Goal: Transaction & Acquisition: Purchase product/service

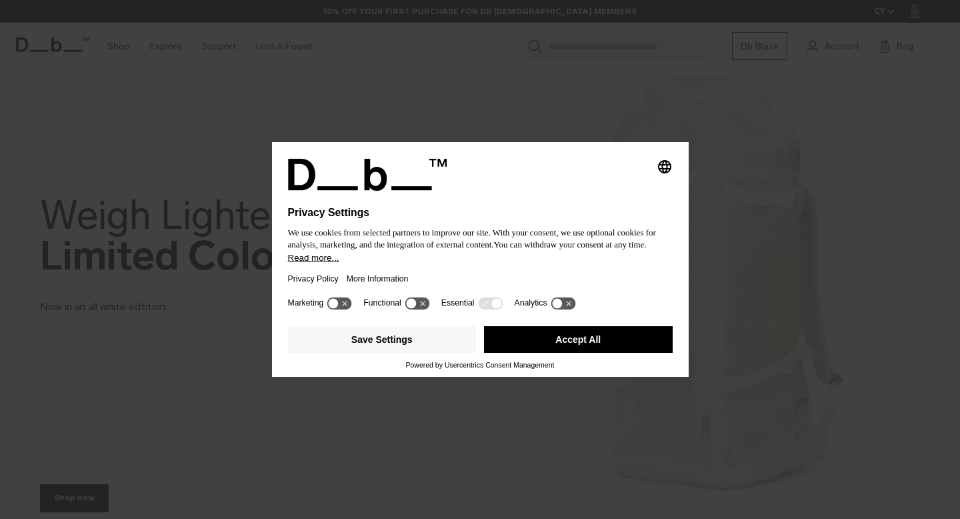
click at [538, 352] on button "Accept All" at bounding box center [578, 339] width 189 height 27
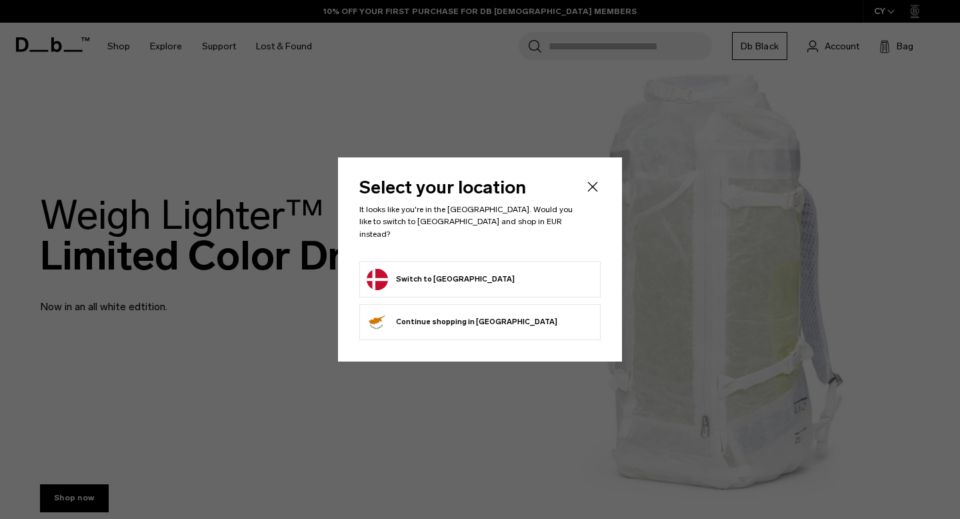
click at [455, 261] on li "Switch to [GEOGRAPHIC_DATA]" at bounding box center [479, 279] width 241 height 36
click at [455, 271] on button "Switch to Denmark" at bounding box center [441, 279] width 148 height 21
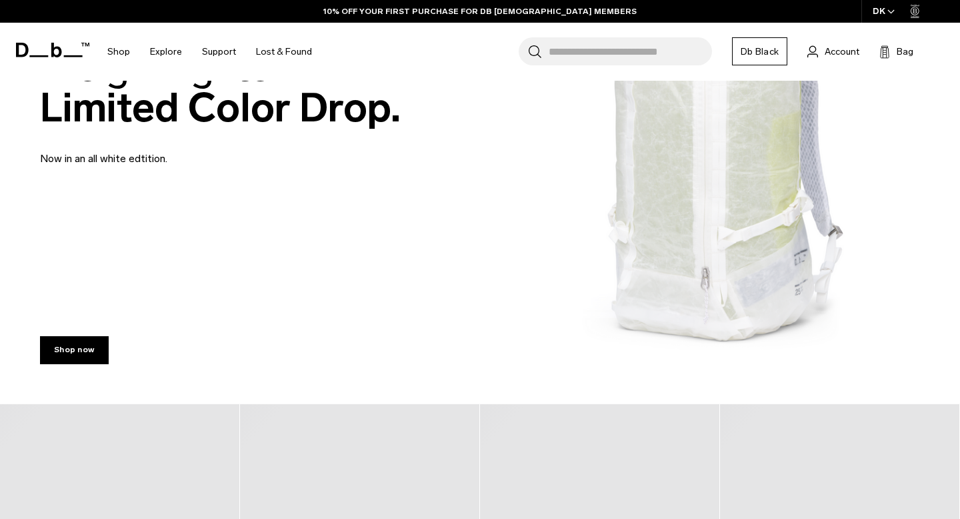
scroll to position [309, 0]
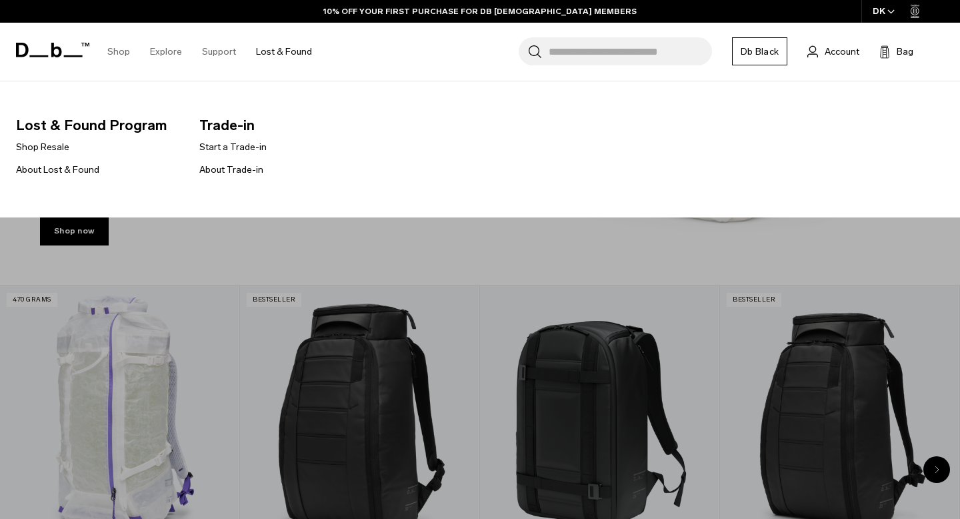
click at [276, 51] on link "Lost & Found" at bounding box center [284, 51] width 56 height 47
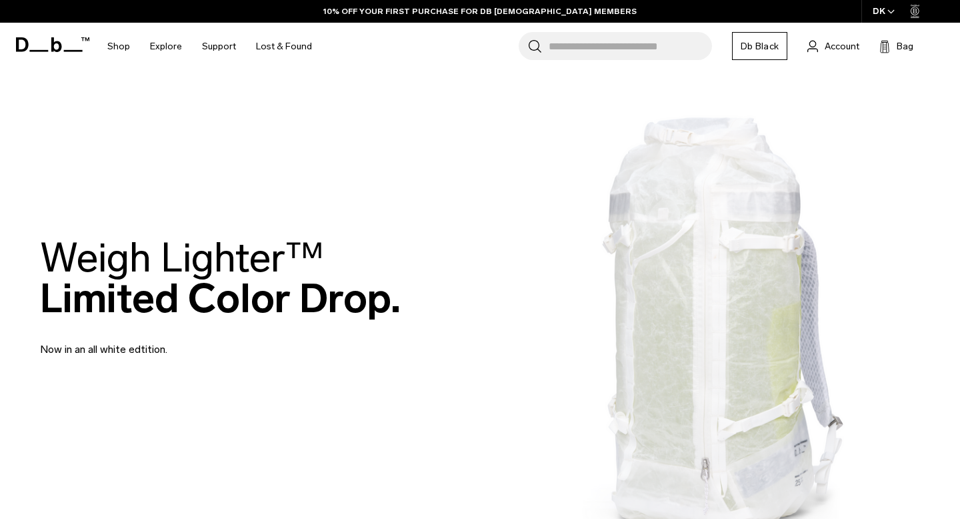
scroll to position [309, 0]
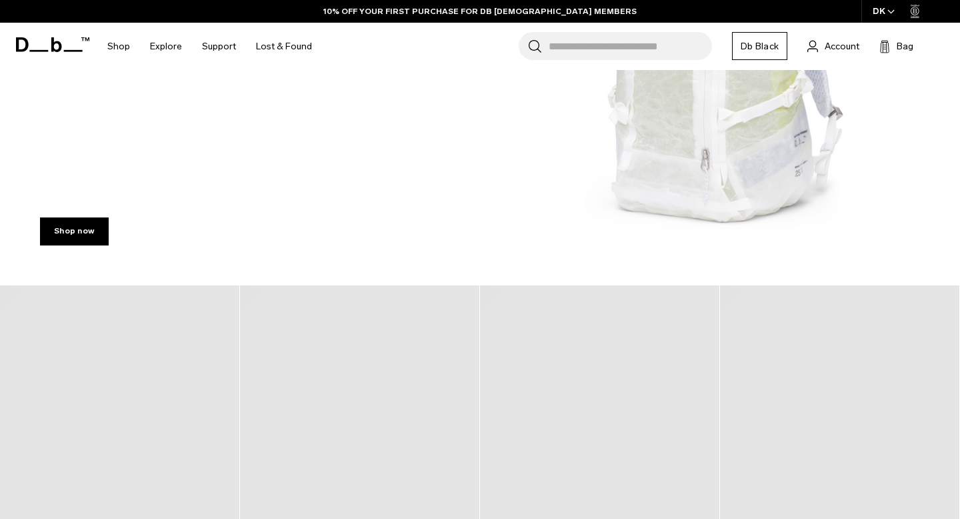
scroll to position [309, 0]
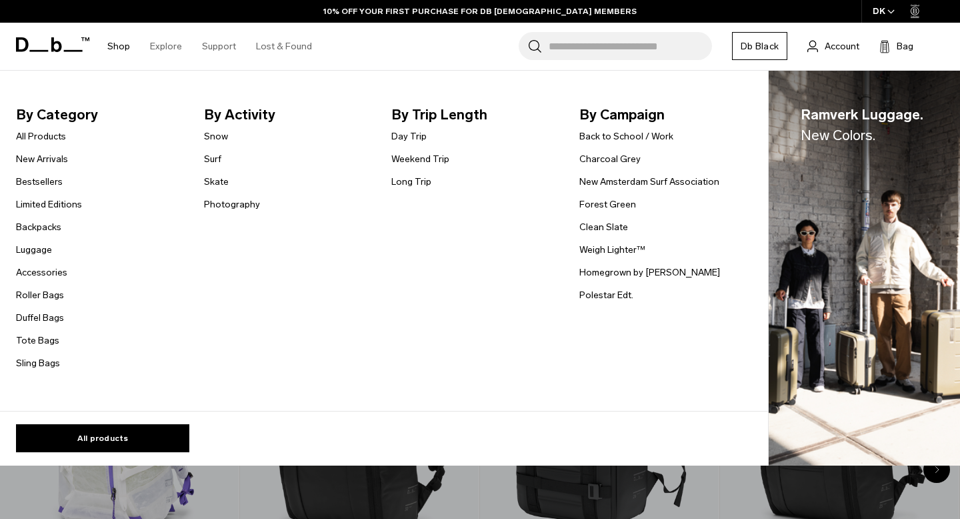
click at [115, 47] on link "Shop" at bounding box center [118, 46] width 23 height 47
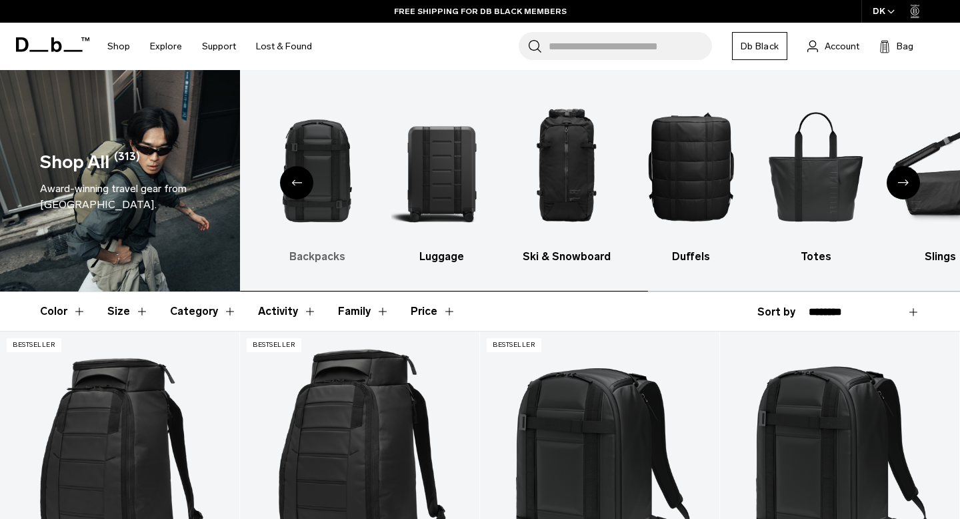
click at [345, 210] on img "1 / 10" at bounding box center [317, 166] width 101 height 152
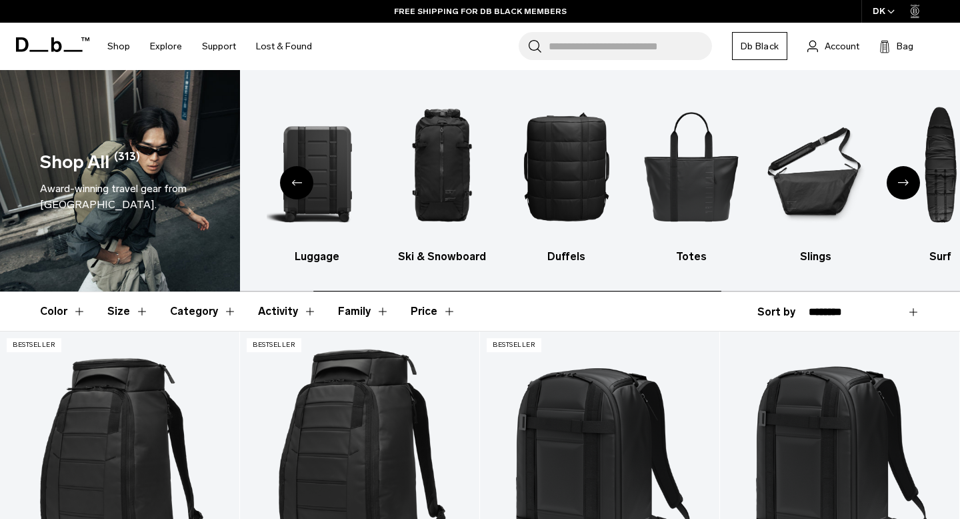
click at [291, 189] on div "Previous slide" at bounding box center [296, 182] width 33 height 33
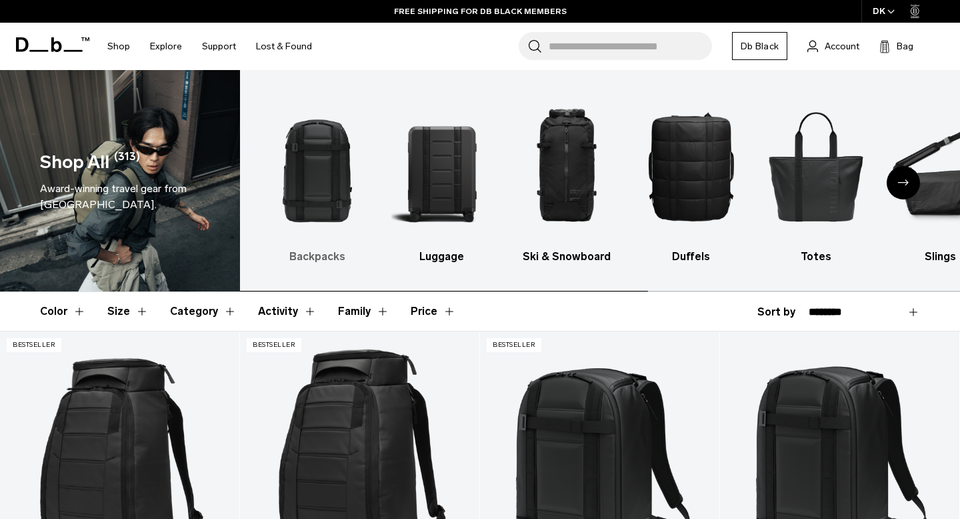
click at [302, 202] on img "1 / 10" at bounding box center [317, 166] width 101 height 152
click at [314, 209] on img "1 / 10" at bounding box center [317, 166] width 101 height 152
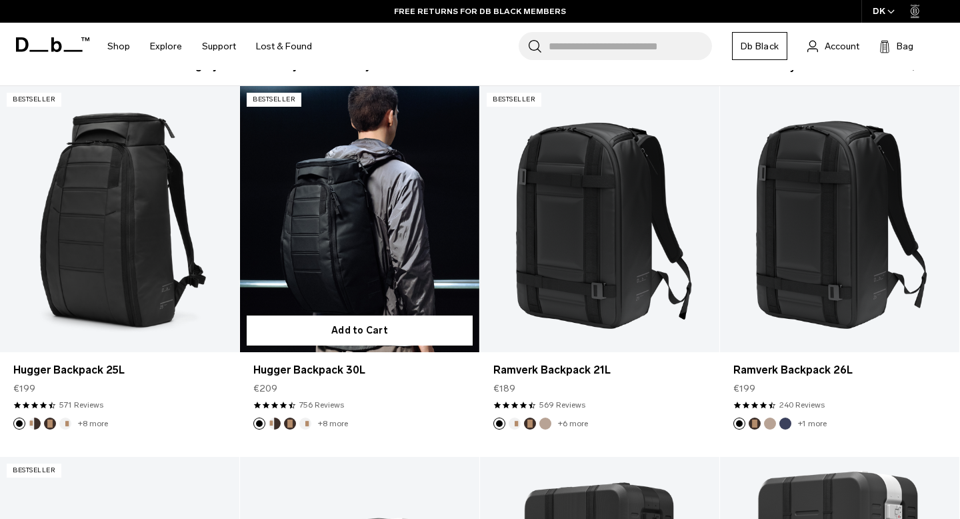
scroll to position [248, 0]
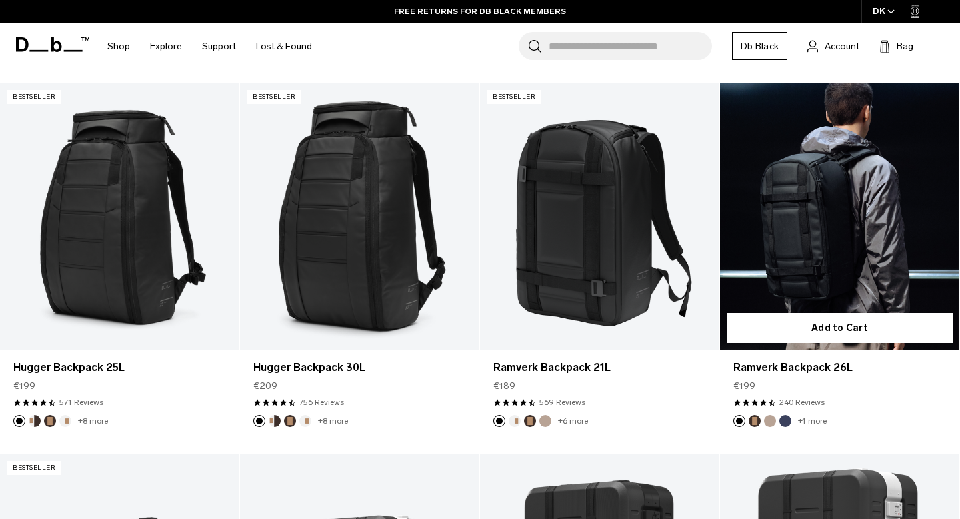
click at [811, 244] on link "Ramverk Backpack 26L" at bounding box center [839, 216] width 239 height 266
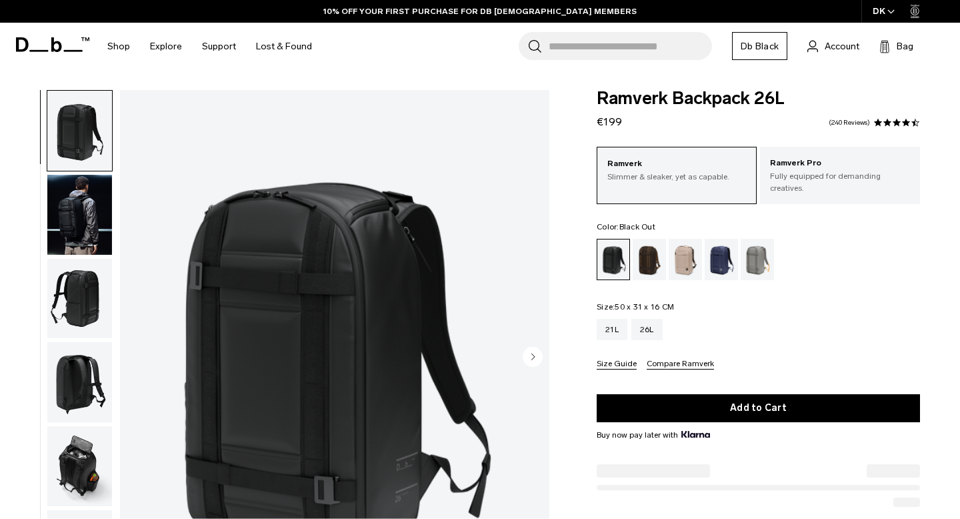
scroll to position [1, 0]
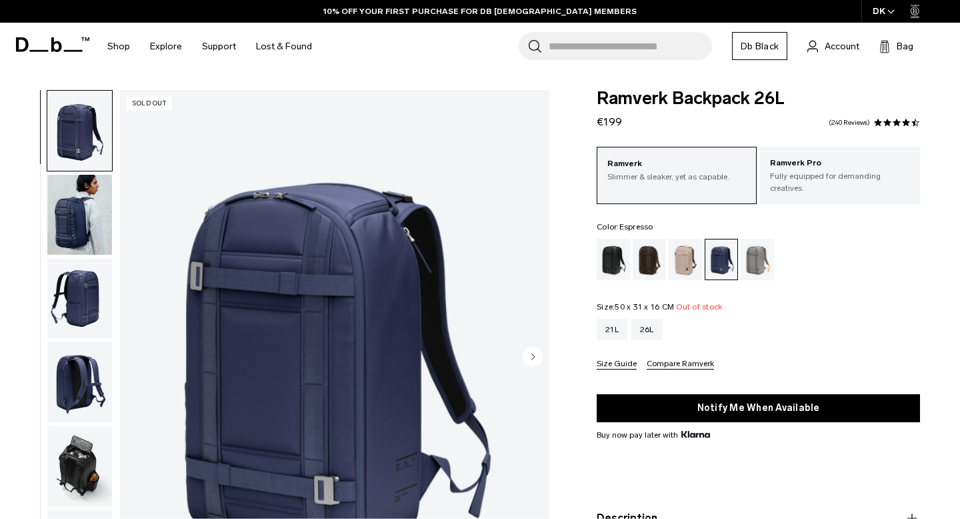
click at [643, 239] on div "Espresso" at bounding box center [650, 259] width 34 height 41
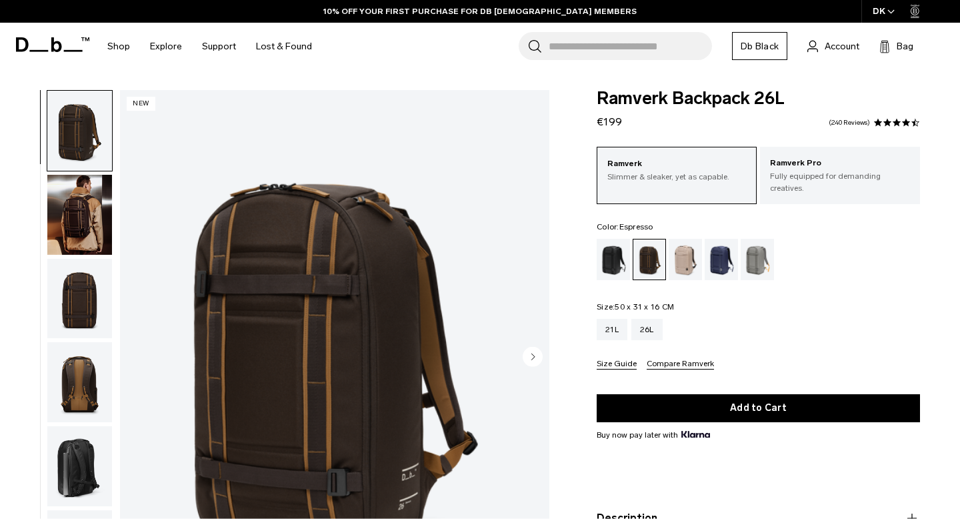
click at [625, 252] on div "Black Out" at bounding box center [614, 259] width 34 height 41
